Goal: Manage account settings

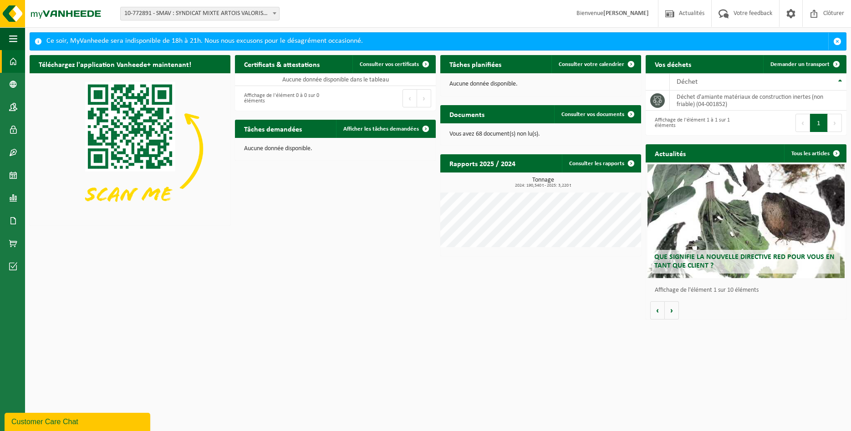
click at [248, 15] on span "10-772891 - SMAV : SYNDICAT MIXTE ARTOIS VALORISATION - [GEOGRAPHIC_DATA][PERSO…" at bounding box center [200, 13] width 158 height 13
click at [837, 39] on span "button" at bounding box center [837, 41] width 8 height 8
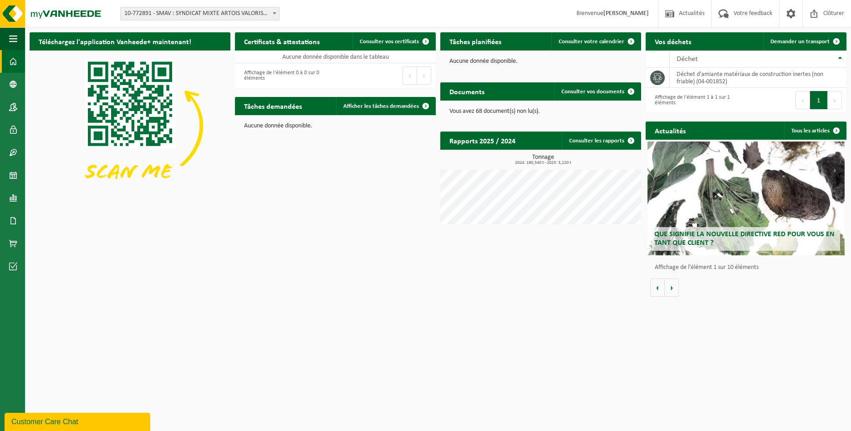
click at [226, 12] on span "10-772891 - SMAV : SYNDICAT MIXTE ARTOIS VALORISATION - [GEOGRAPHIC_DATA][PERSO…" at bounding box center [200, 13] width 158 height 13
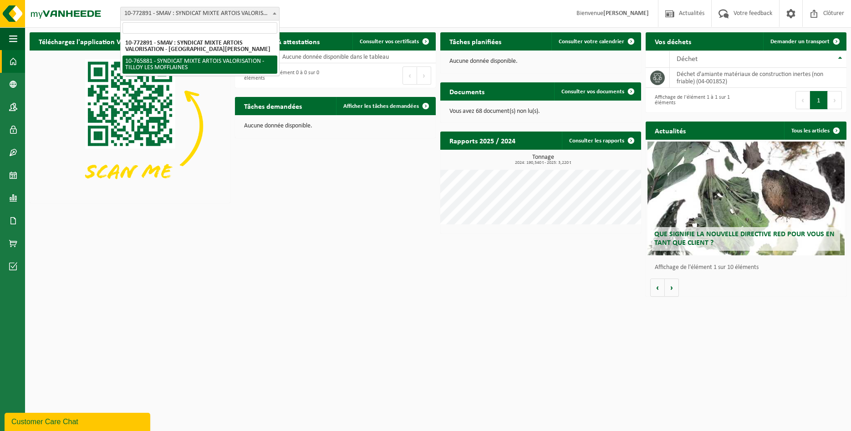
select select "120489"
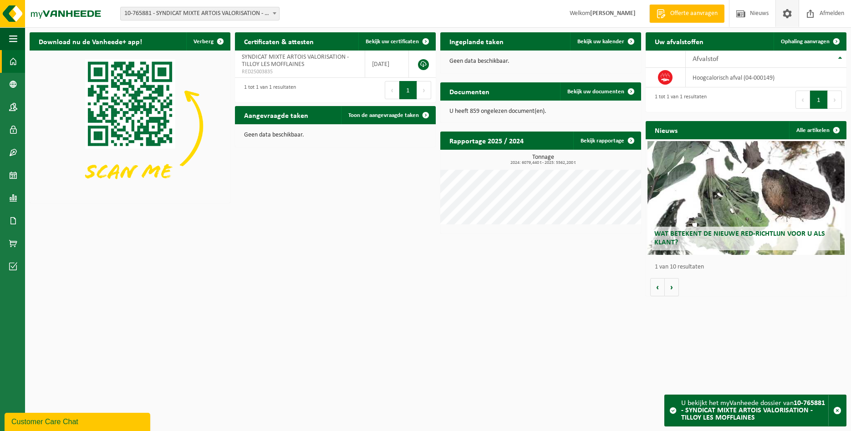
click at [786, 14] on span at bounding box center [787, 13] width 14 height 27
